Goal: Task Accomplishment & Management: Use online tool/utility

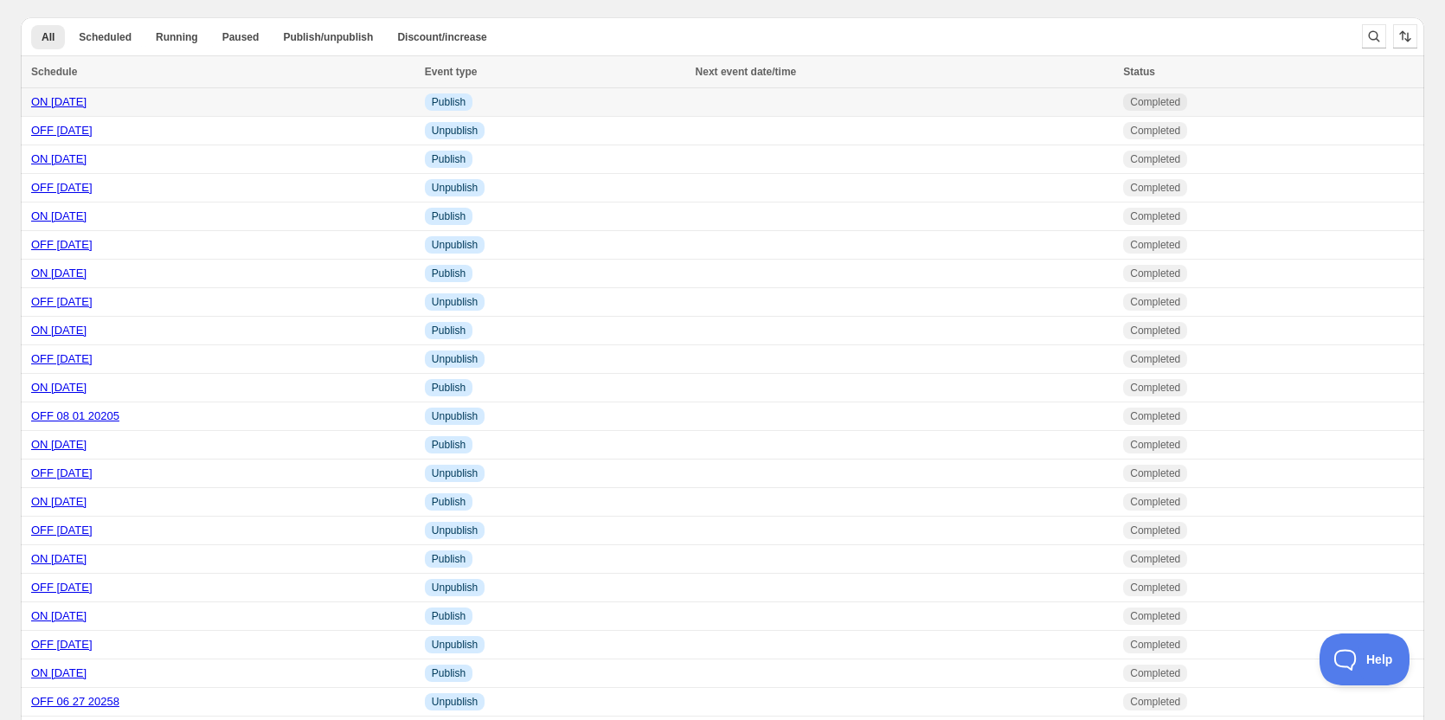
click at [48, 101] on link "ON [DATE]" at bounding box center [58, 101] width 55 height 13
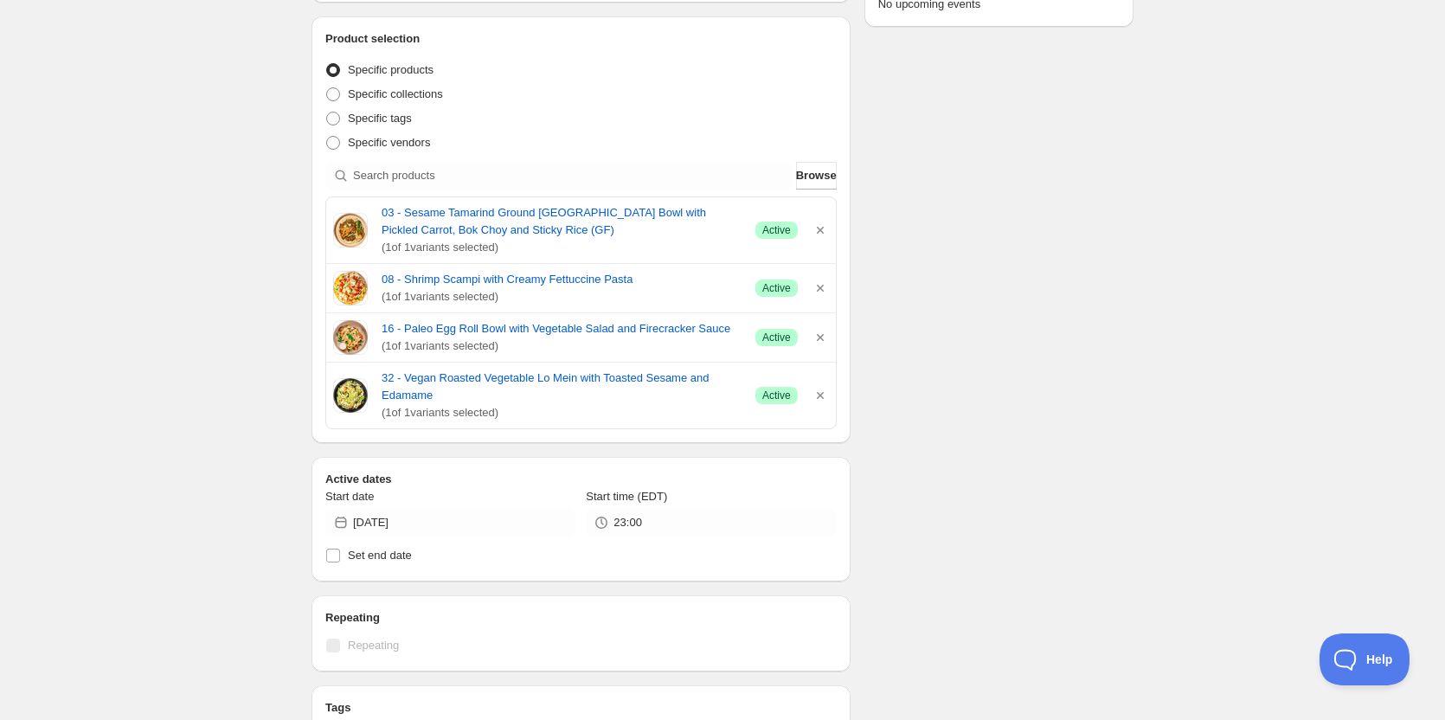
scroll to position [346, 0]
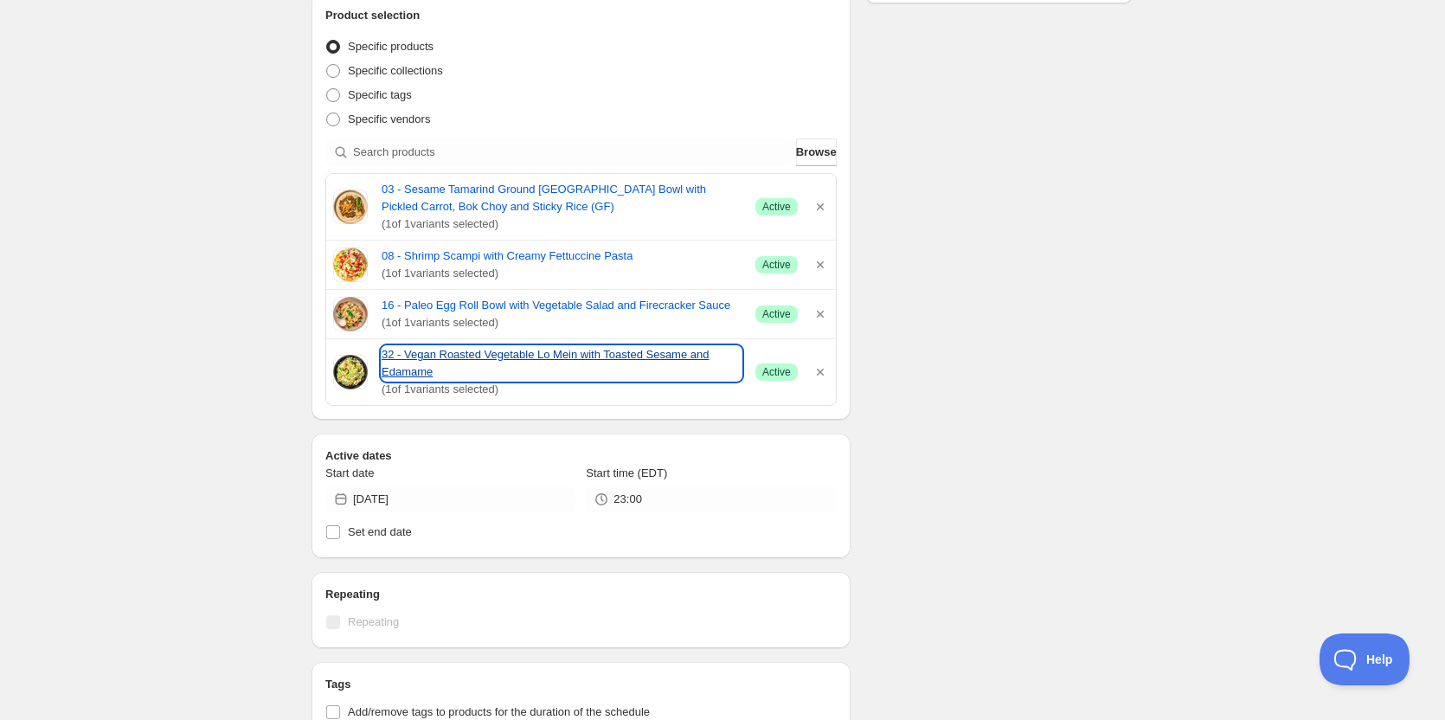
click at [471, 353] on link "32 - Vegan Roasted Vegetable Lo Mein with Toasted Sesame and Edamame" at bounding box center [562, 363] width 360 height 35
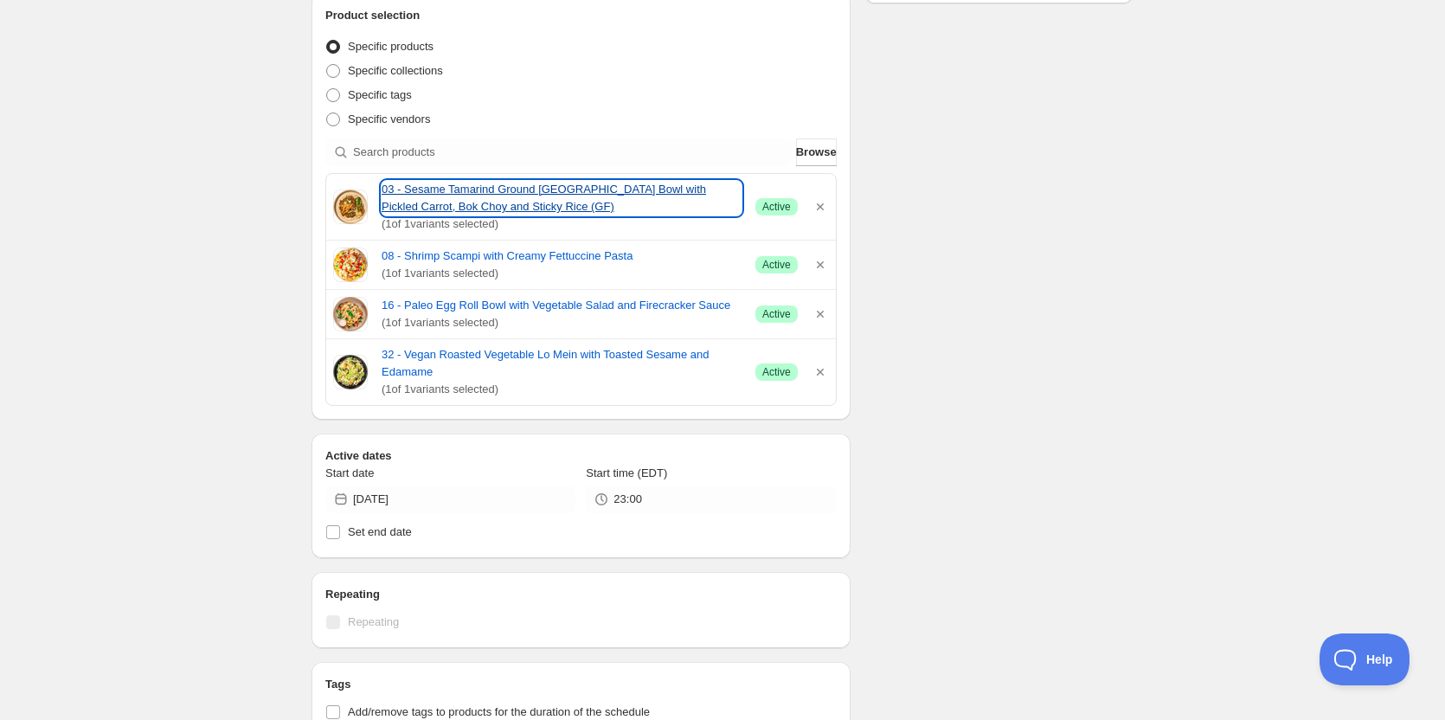
click at [407, 182] on link "03 - Sesame Tamarind Ground [GEOGRAPHIC_DATA] Bowl with Pickled Carrot, Bok Cho…" at bounding box center [562, 198] width 360 height 35
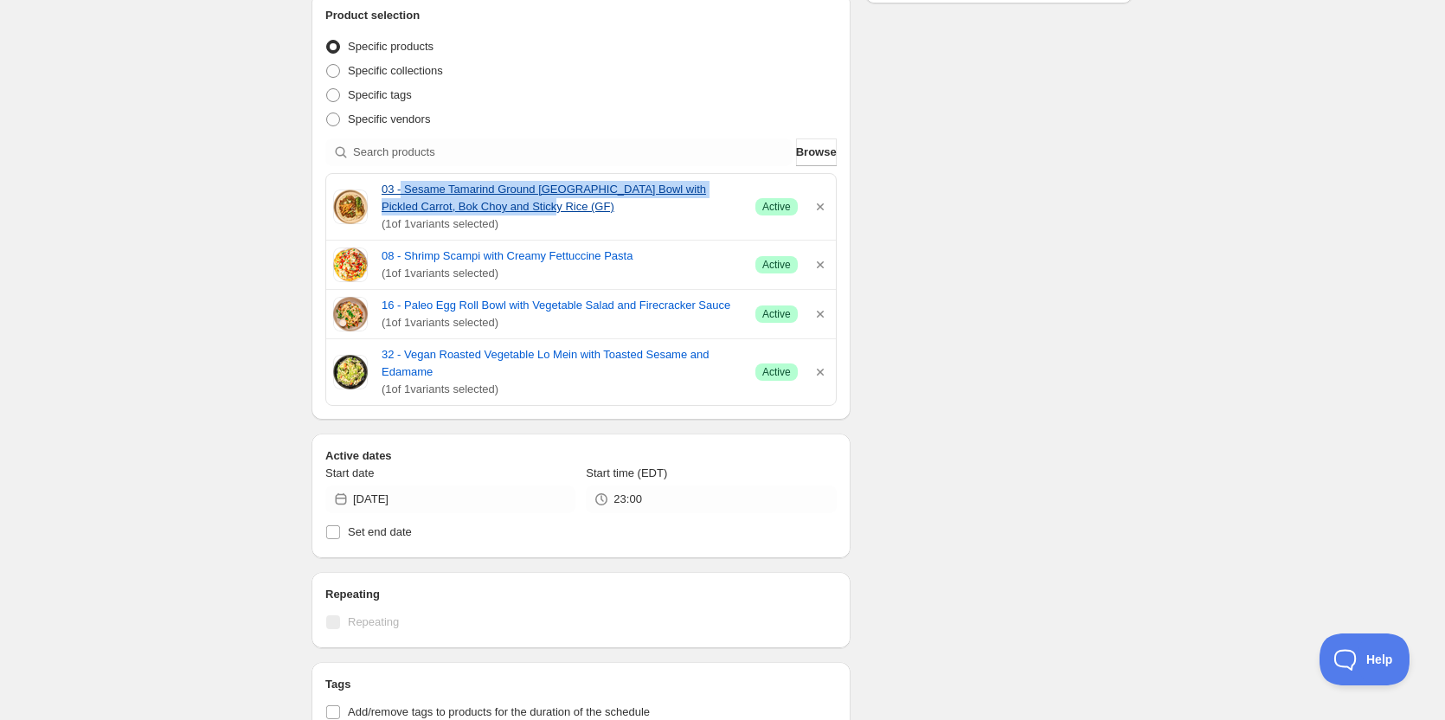
drag, startPoint x: 401, startPoint y: 179, endPoint x: 484, endPoint y: 195, distance: 83.6
click at [528, 206] on div "03 - Sesame Tamarind Ground [GEOGRAPHIC_DATA] Bowl with Pickled Carrot, Bok Cho…" at bounding box center [581, 207] width 510 height 66
copy link "Sesame Tamarind Ground [GEOGRAPHIC_DATA] Bowl with Pickled Carrot, Bok Choy and…"
click at [405, 240] on div "08 - Shrimp Scampi with Creamy Fettuccine Pasta ( 1 of 1 variants selected) Suc…" at bounding box center [581, 264] width 510 height 48
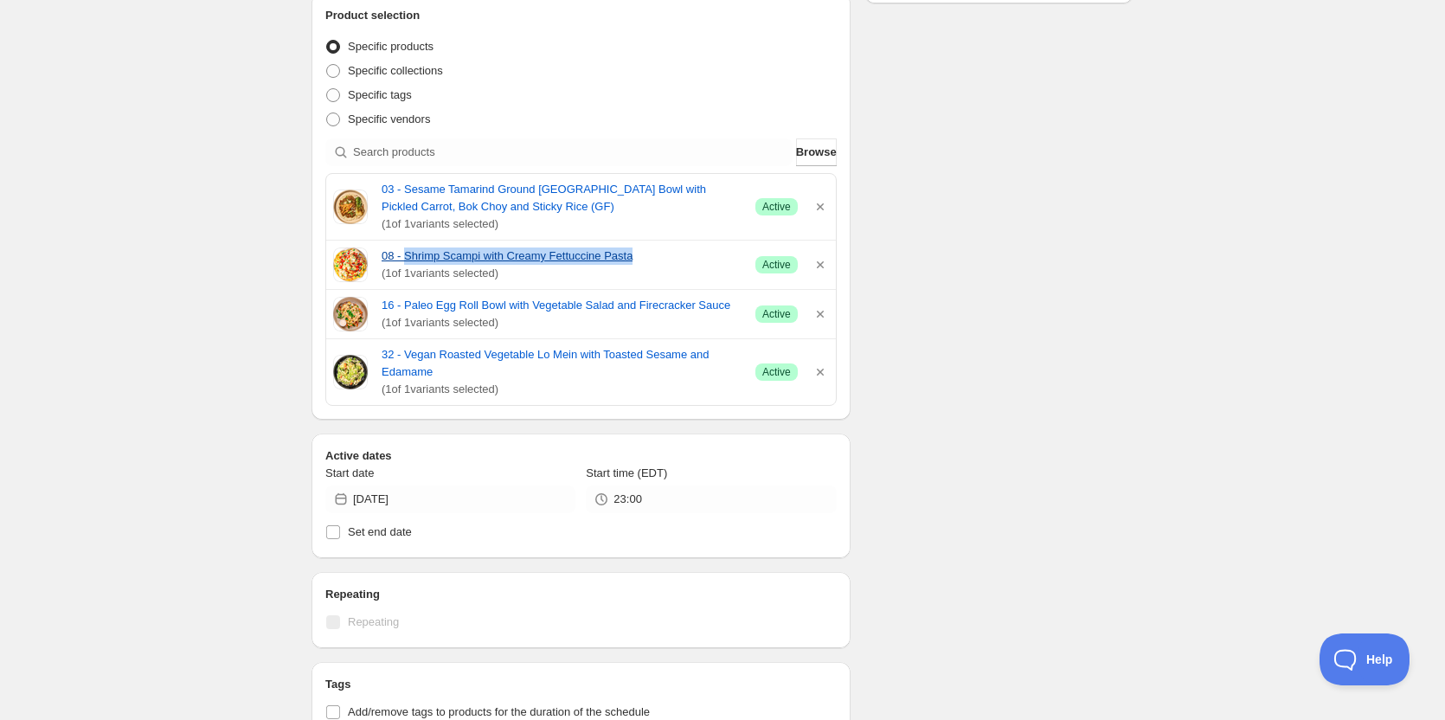
drag, startPoint x: 405, startPoint y: 243, endPoint x: 637, endPoint y: 250, distance: 231.9
click at [637, 250] on div "08 - Shrimp Scampi with Creamy Fettuccine Pasta ( 1 of 1 variants selected) Suc…" at bounding box center [581, 264] width 510 height 48
drag, startPoint x: 585, startPoint y: 265, endPoint x: 630, endPoint y: 250, distance: 47.3
click at [630, 250] on div "08 - Shrimp Scampi with Creamy Fettuccine Pasta ( 1 of 1 variants selected) Suc…" at bounding box center [581, 264] width 510 height 48
copy link "Shrimp Scampi with Creamy Fettuccine Pasta"
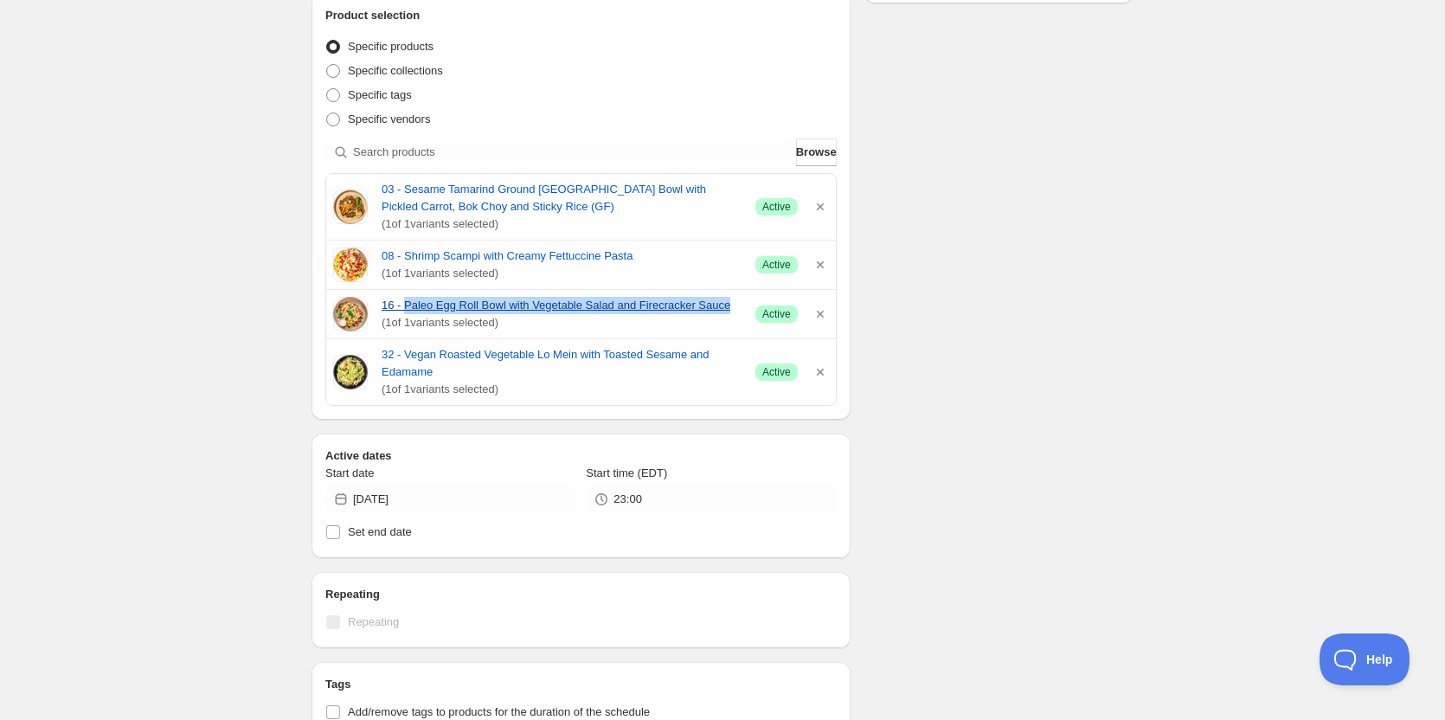
drag, startPoint x: 405, startPoint y: 292, endPoint x: 724, endPoint y: 313, distance: 320.0
click at [724, 313] on div "16 - Paleo Egg Roll Bowl with Vegetable Salad and Firecracker Sauce ( 1 of 1 va…" at bounding box center [581, 314] width 510 height 48
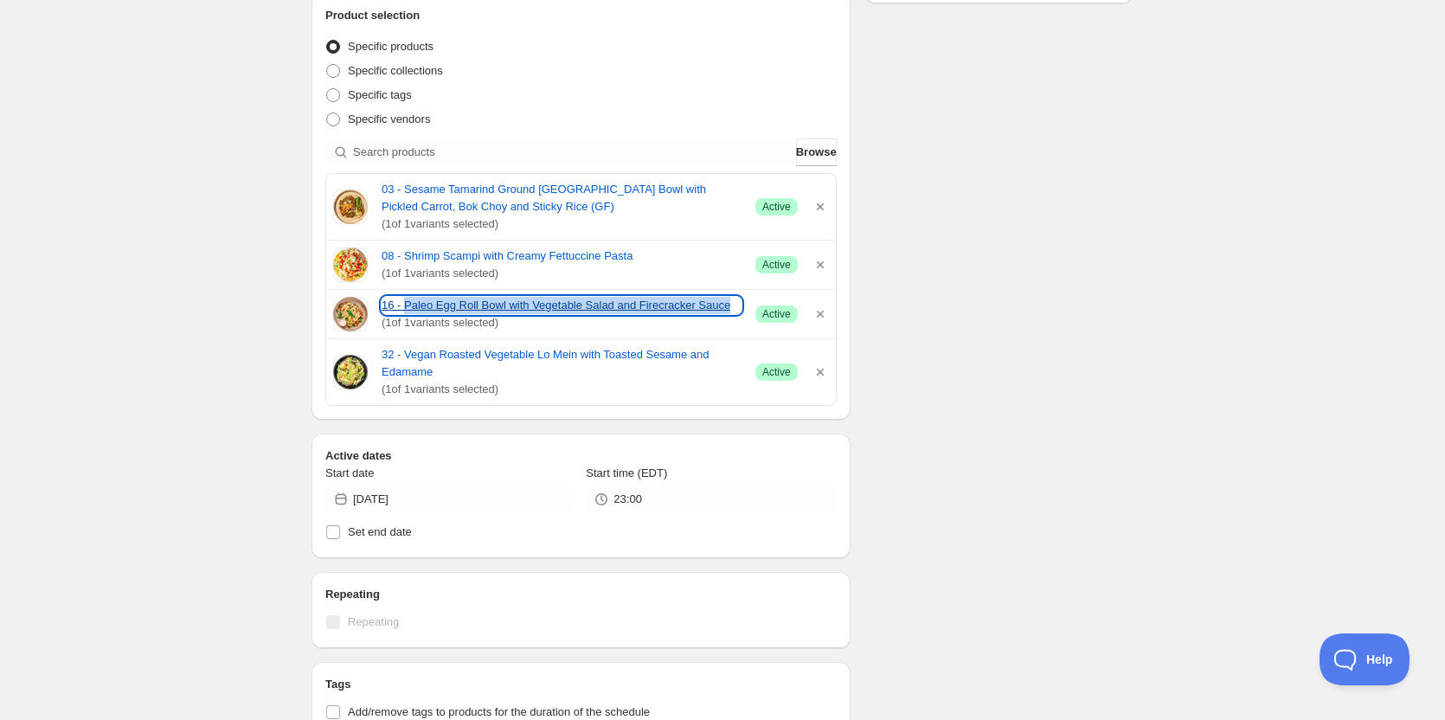
copy link "Paleo Egg Roll Bowl with Vegetable Salad and Firecracker Sauce"
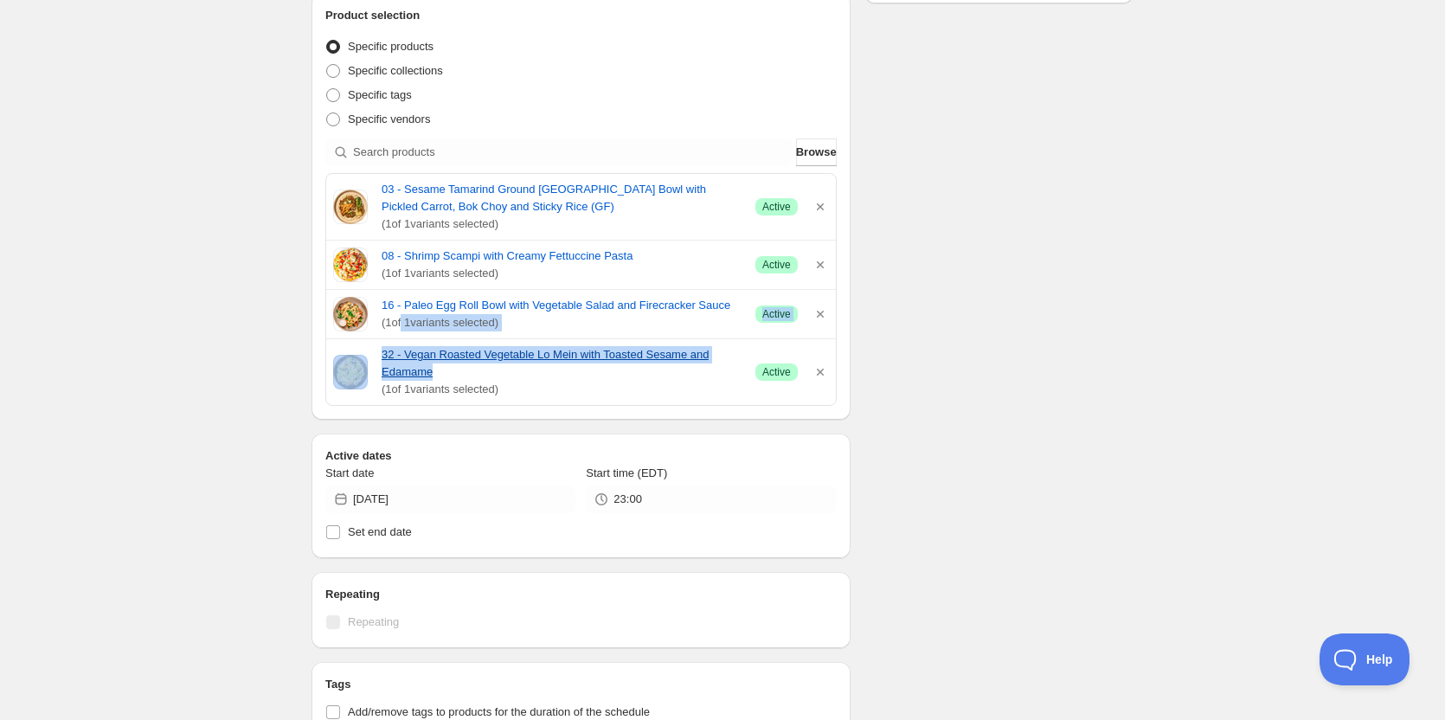
drag, startPoint x: 399, startPoint y: 334, endPoint x: 468, endPoint y: 370, distance: 78.2
click at [468, 370] on div "03 - Sesame Tamarind Ground [GEOGRAPHIC_DATA] Bowl with Pickled Carrot, Bok Cho…" at bounding box center [580, 289] width 511 height 233
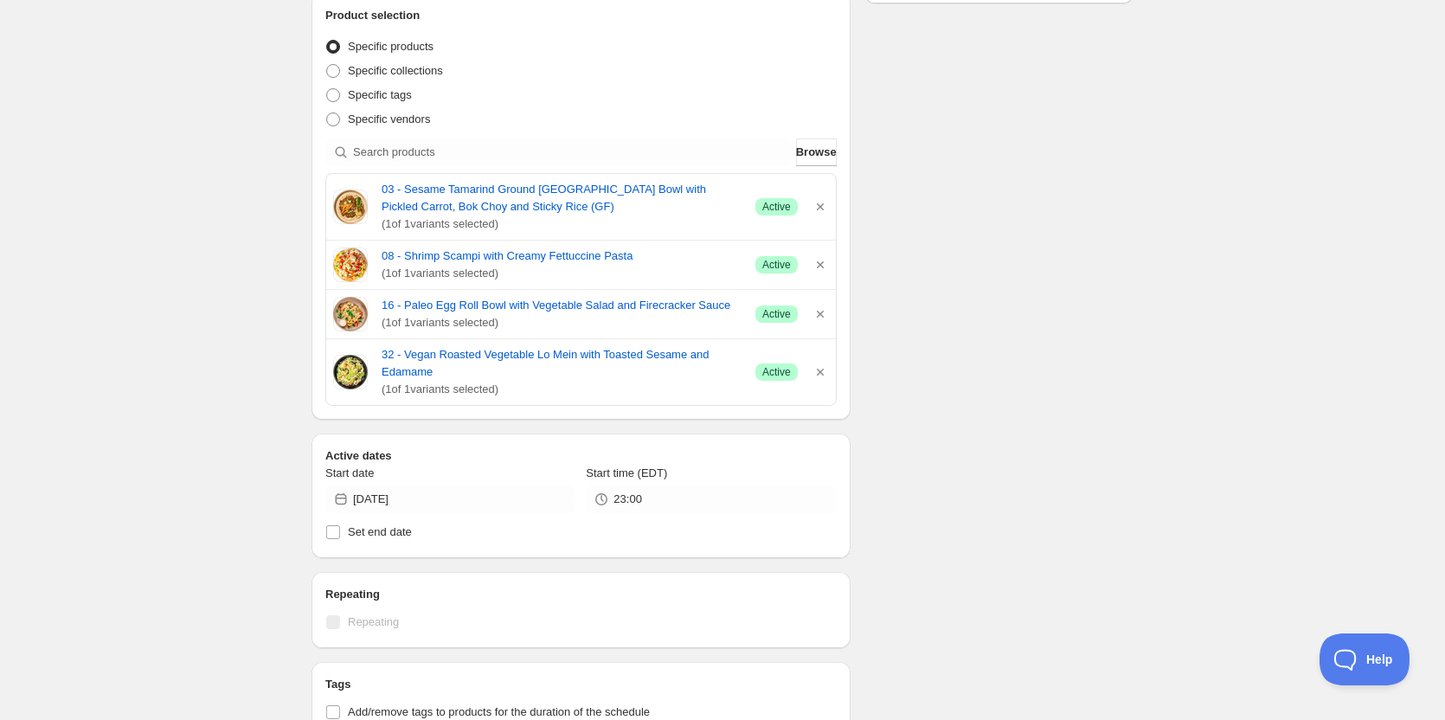
click at [1133, 343] on div "ON [DATE]. This page is ready ON [DATE] Completed Duplicate Activate Deactivate…" at bounding box center [722, 426] width 863 height 1544
drag, startPoint x: 407, startPoint y: 344, endPoint x: 439, endPoint y: 368, distance: 40.3
click at [439, 368] on div "32 - Vegan Roasted Vegetable Lo Mein with Toasted Sesame and Edamame ( 1 of 1 v…" at bounding box center [581, 372] width 510 height 66
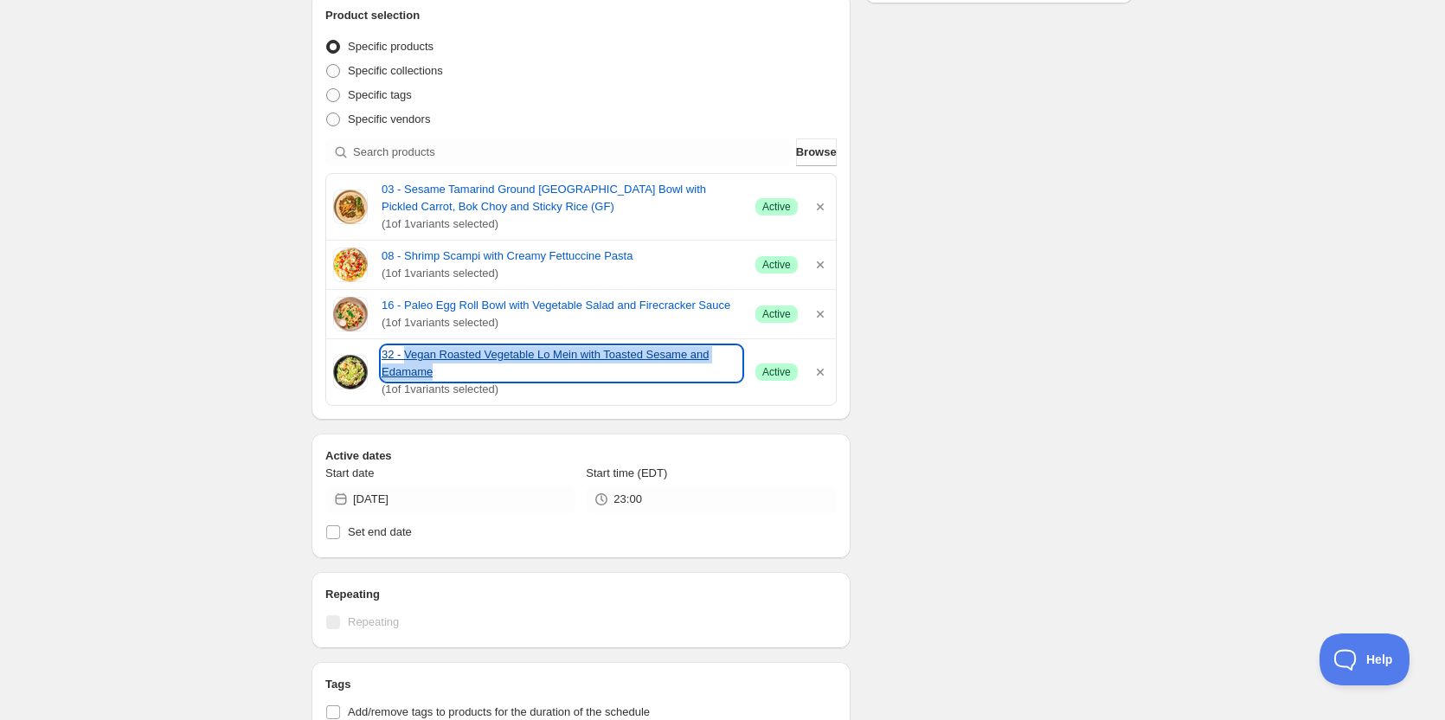
copy link "Vegan Roasted Vegetable Lo Mein with Toasted Sesame and Edamame"
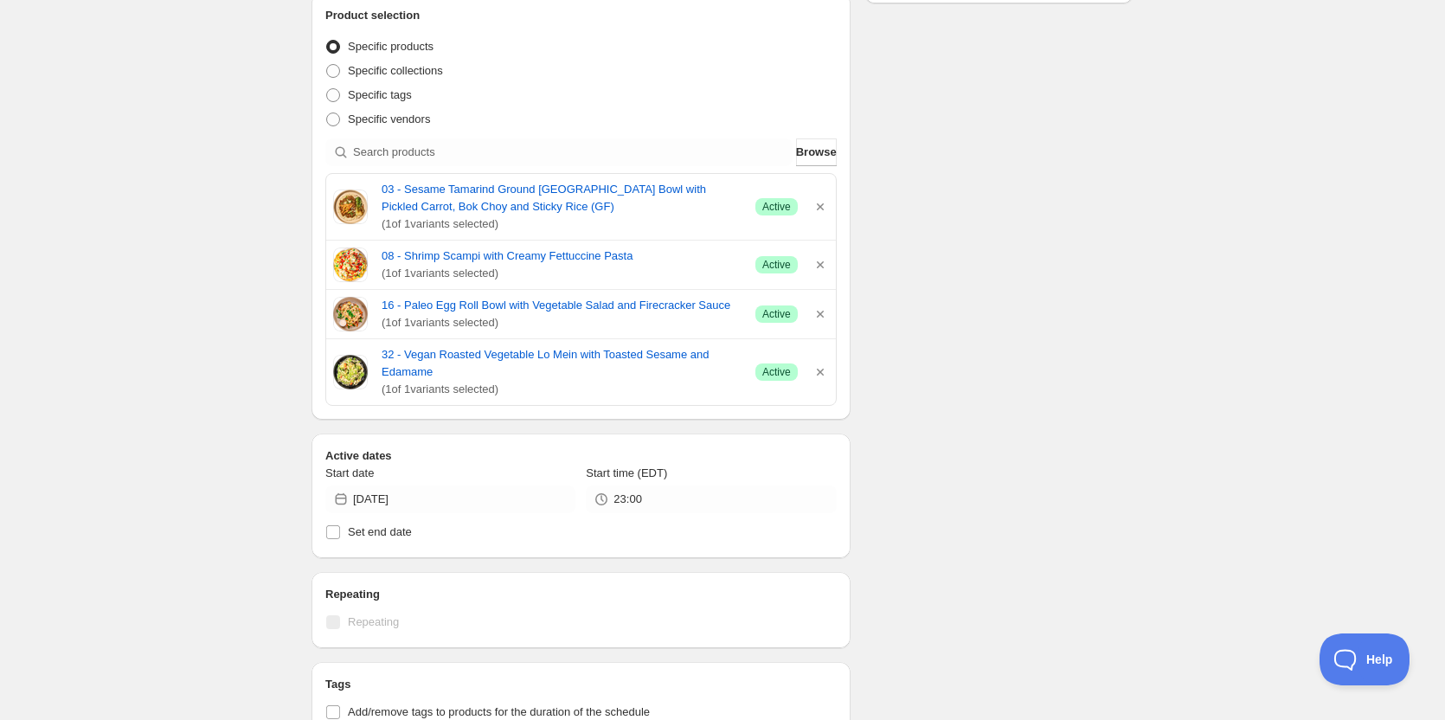
click at [231, 375] on div "ON [DATE]. This page is ready ON [DATE] Completed Duplicate Activate Deactivate…" at bounding box center [722, 443] width 1445 height 1579
click at [1166, 311] on div "ON [DATE]. This page is ready ON [DATE] Completed Duplicate Activate Deactivate…" at bounding box center [722, 443] width 1445 height 1579
